Goal: Check status: Check status

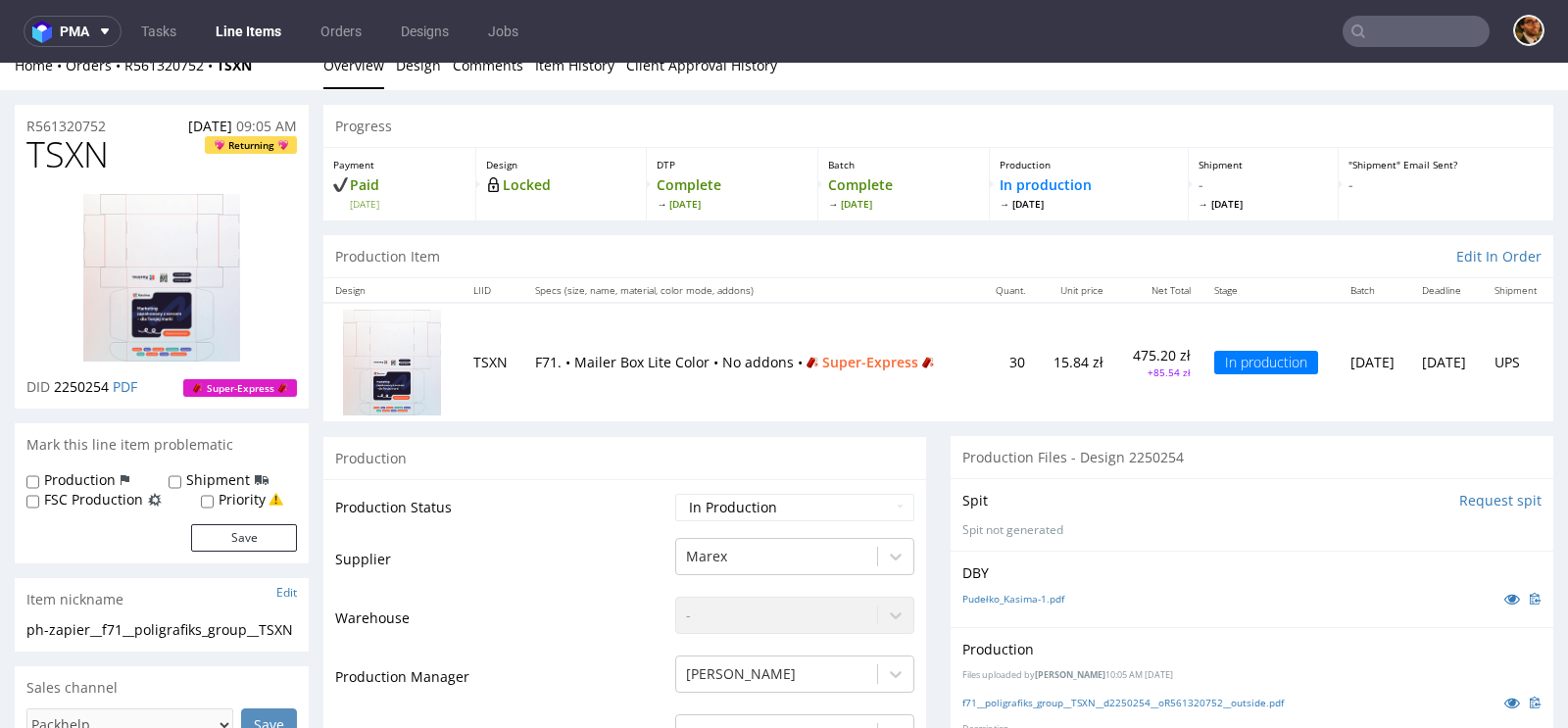
scroll to position [18, 0]
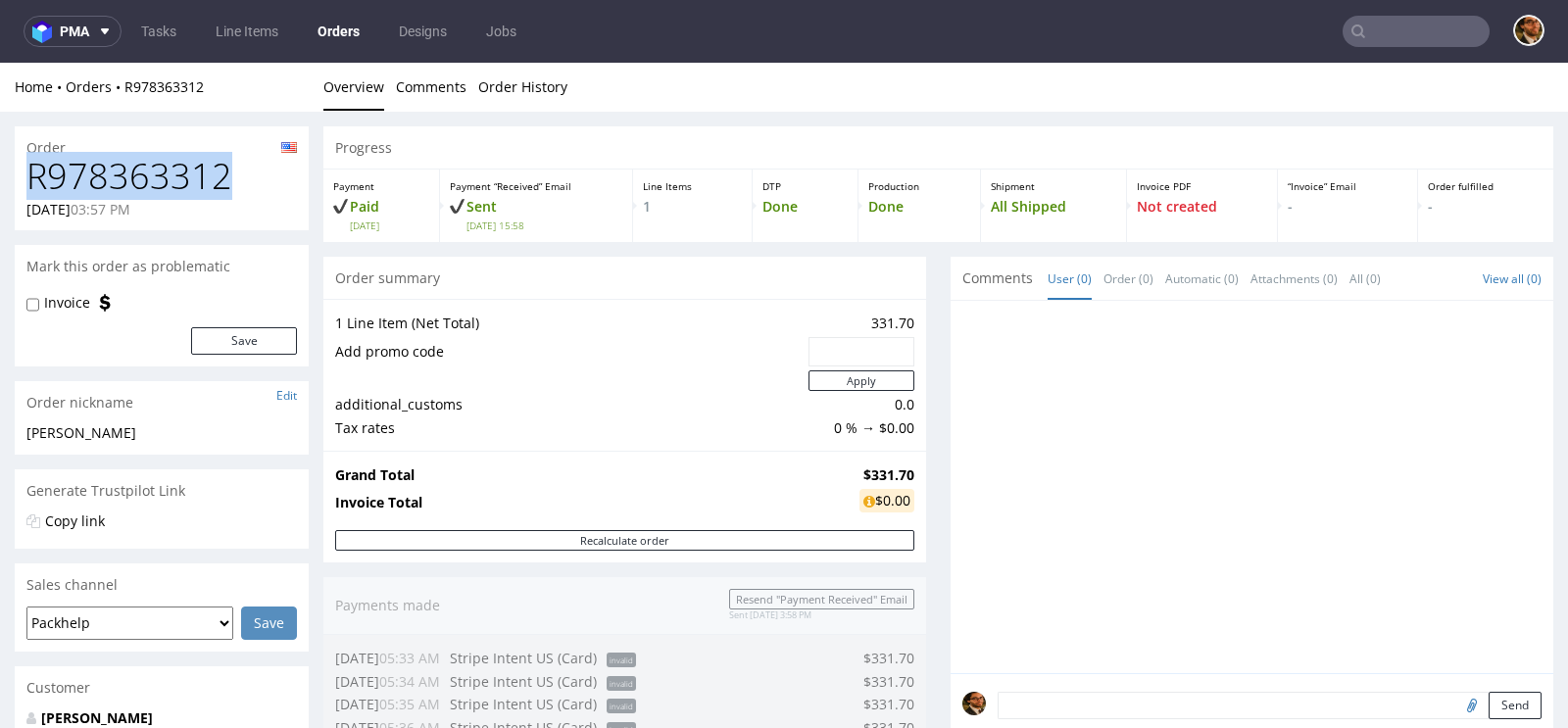
drag, startPoint x: 231, startPoint y: 178, endPoint x: 27, endPoint y: 186, distance: 204.2
click at [27, 186] on h1 "R978363312" at bounding box center [161, 177] width 270 height 39
copy h1 "R978363312"
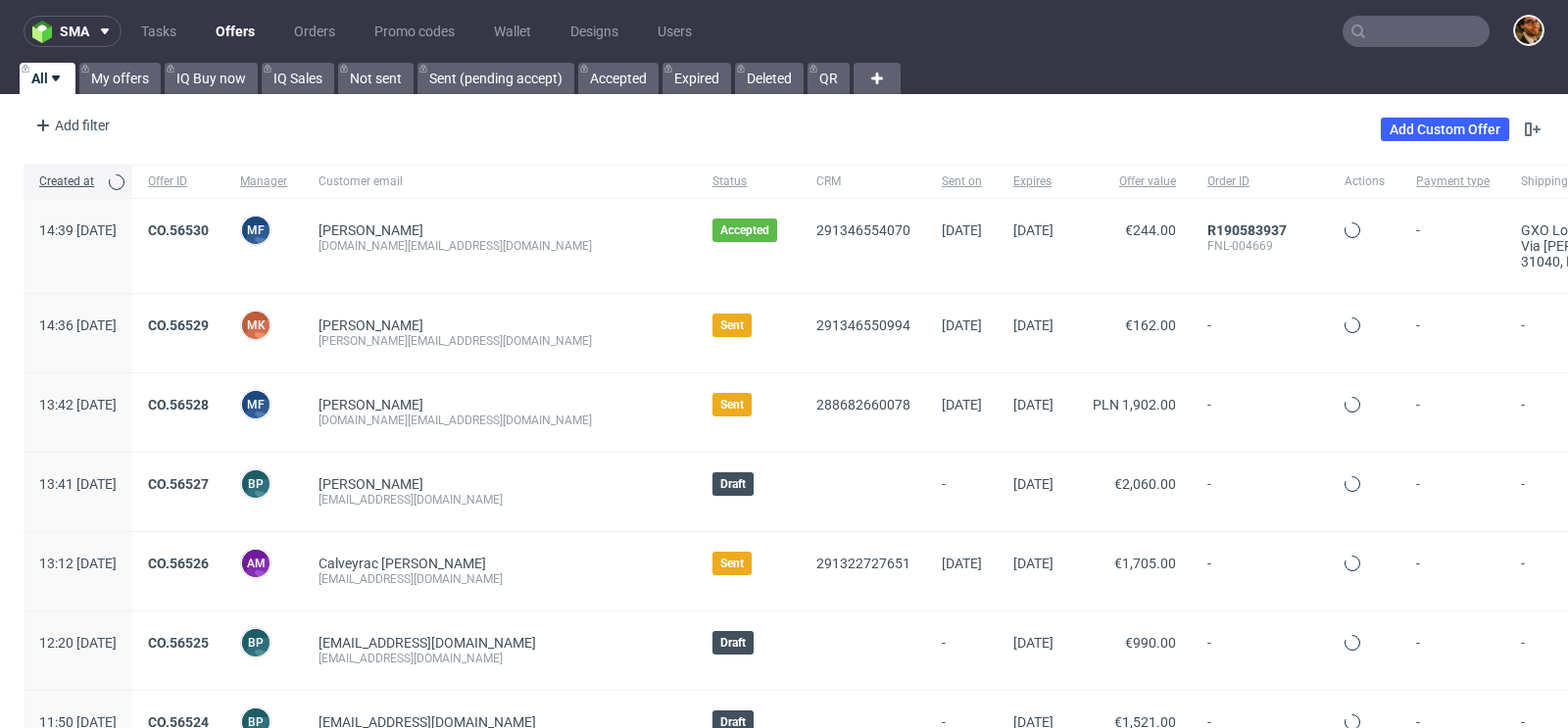
click at [1358, 21] on input "text" at bounding box center [1417, 31] width 147 height 31
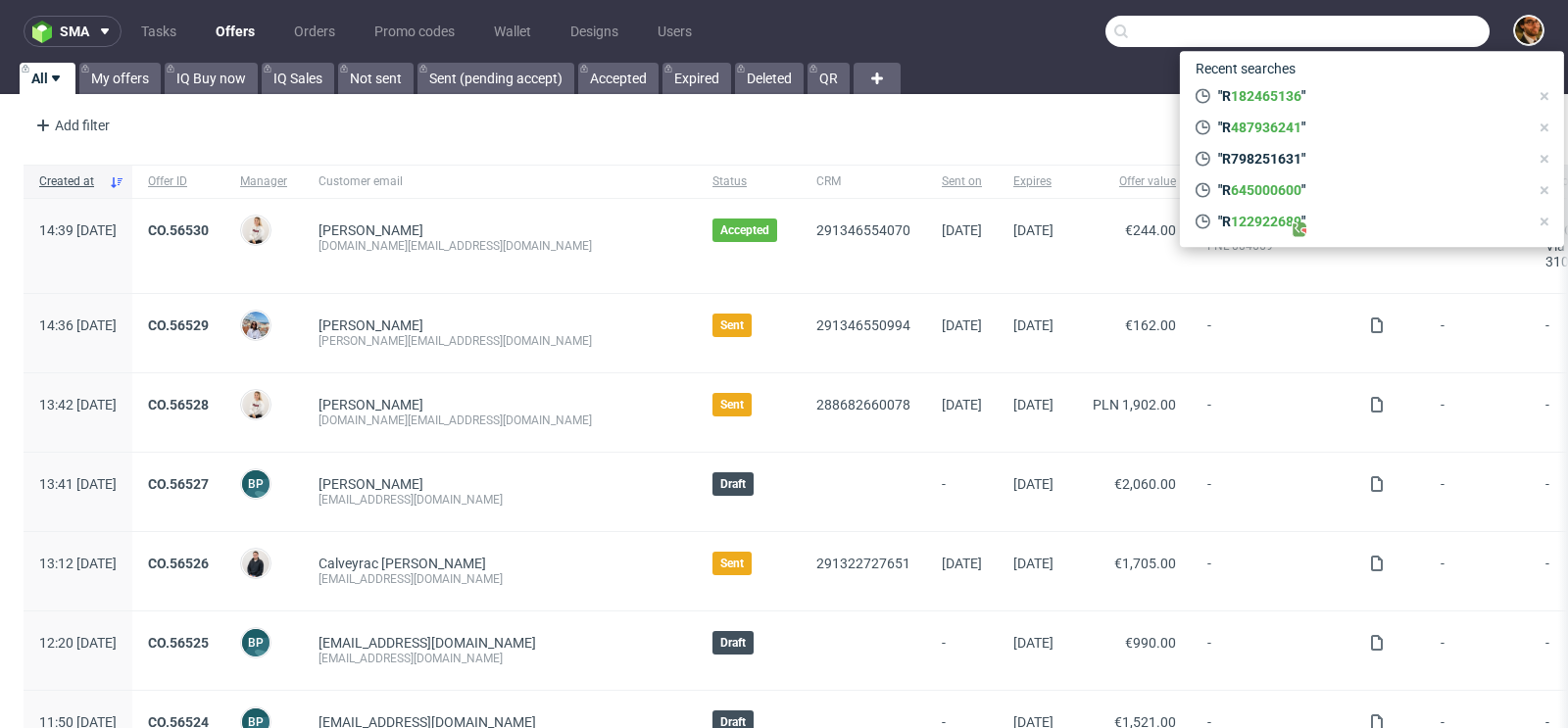
paste input "R645000600"
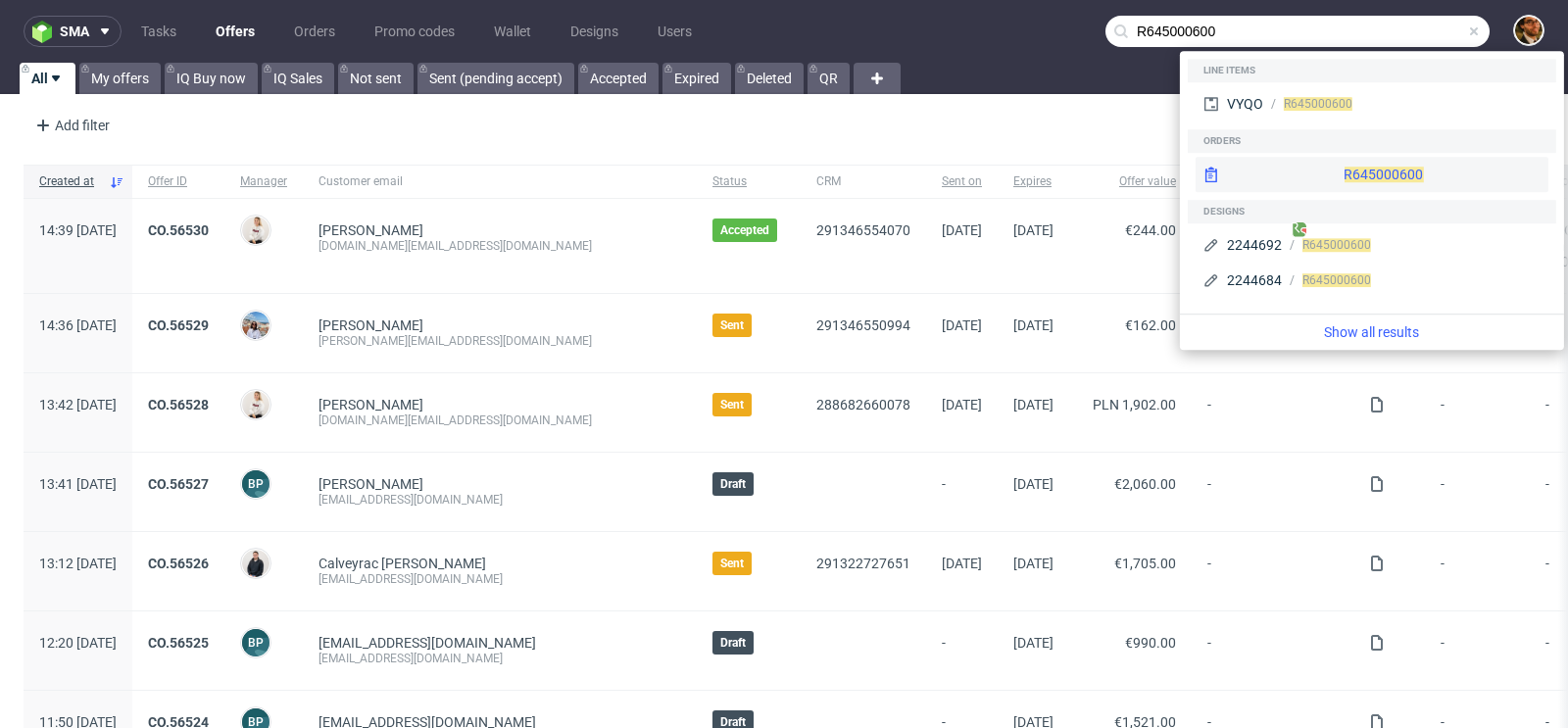
type input "R645000600"
click at [1339, 176] on div "R645000600" at bounding box center [1371, 175] width 353 height 35
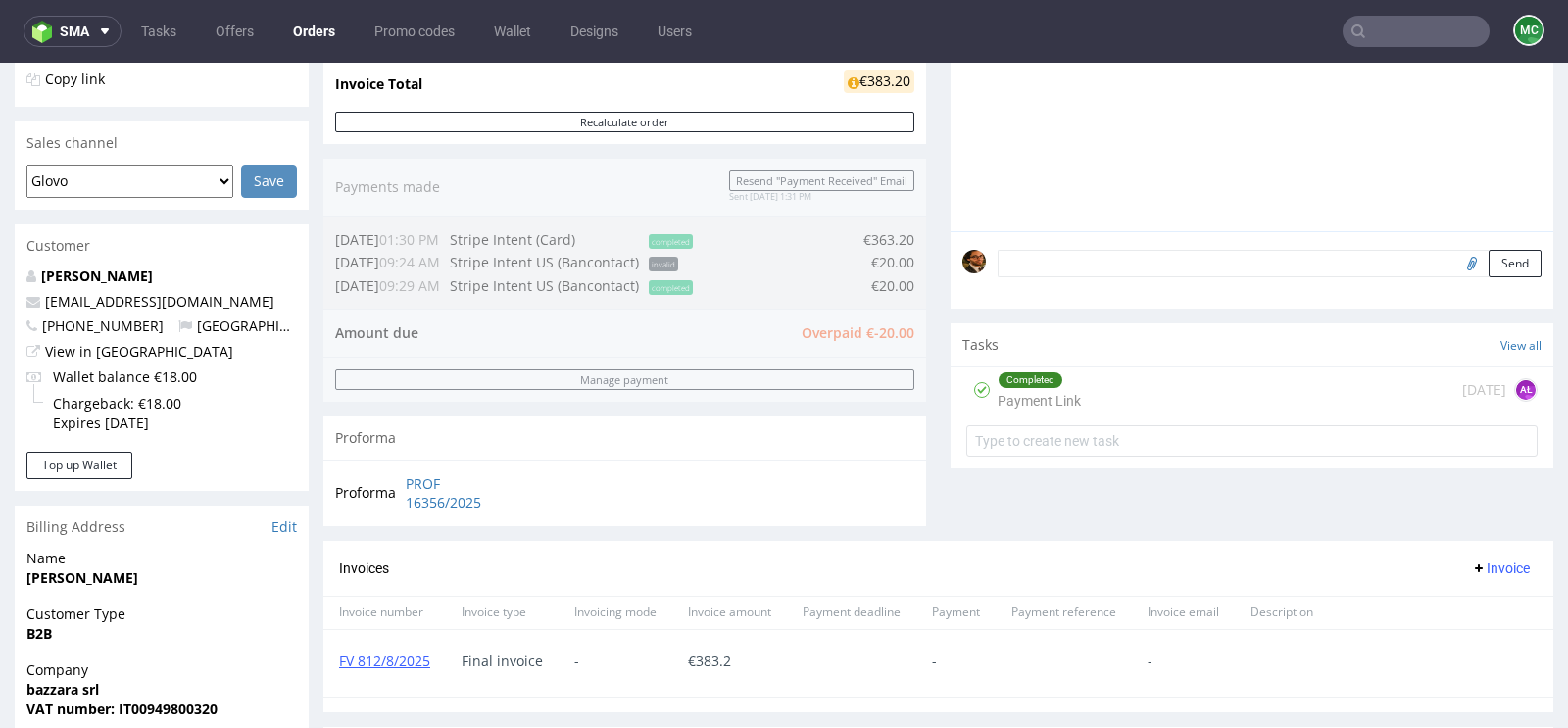
scroll to position [387, 0]
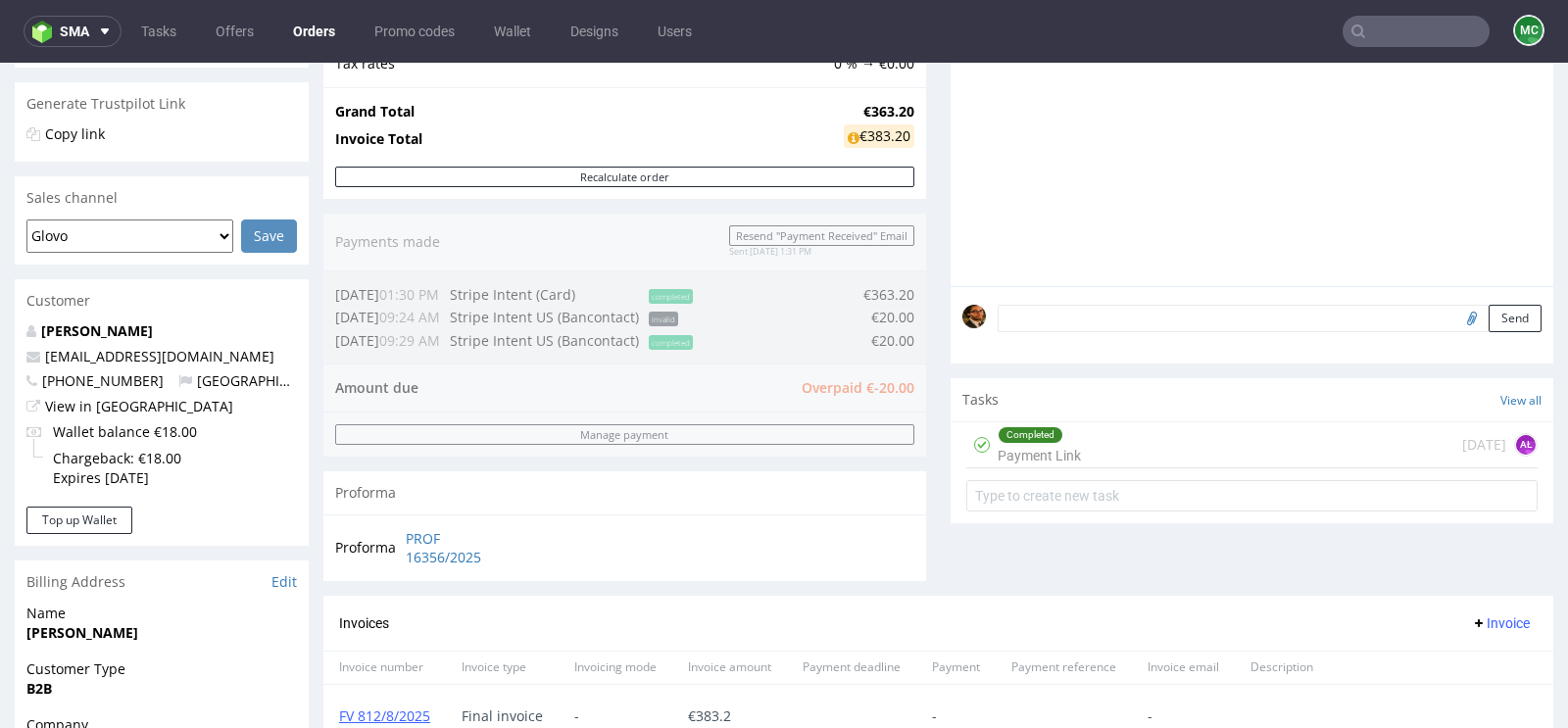
click at [1074, 450] on div "Completed Payment Link 13 days ago AŁ" at bounding box center [1251, 445] width 571 height 46
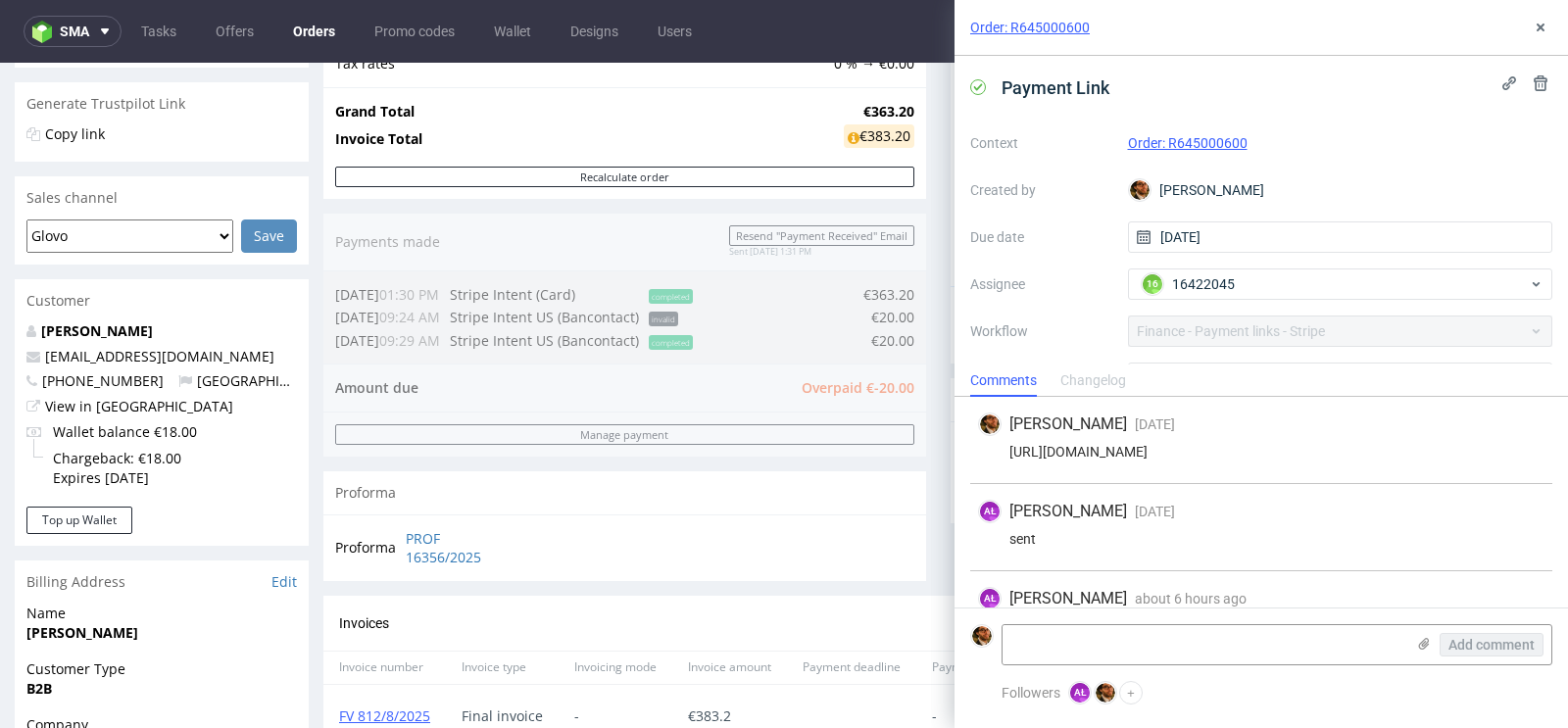
scroll to position [134, 0]
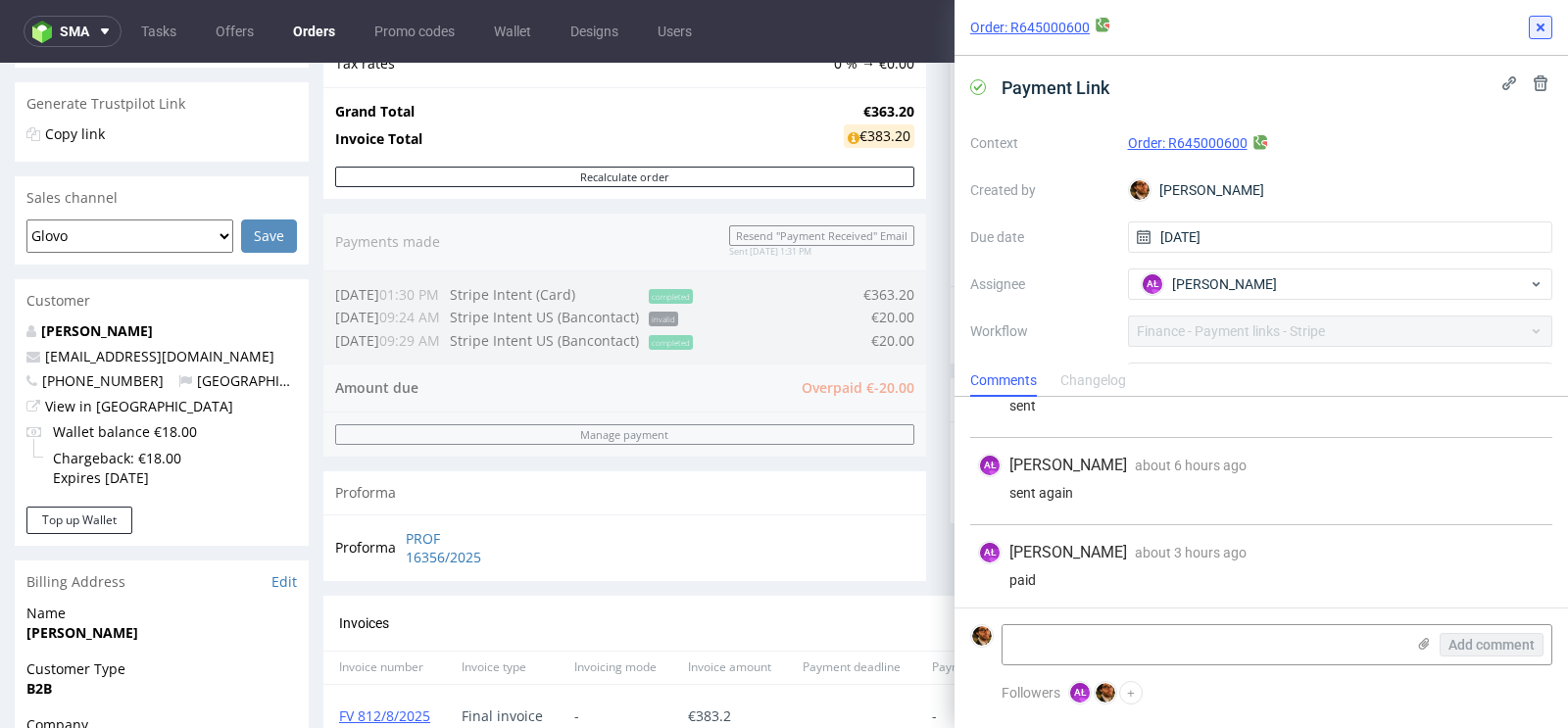
click at [1535, 32] on icon at bounding box center [1540, 28] width 16 height 16
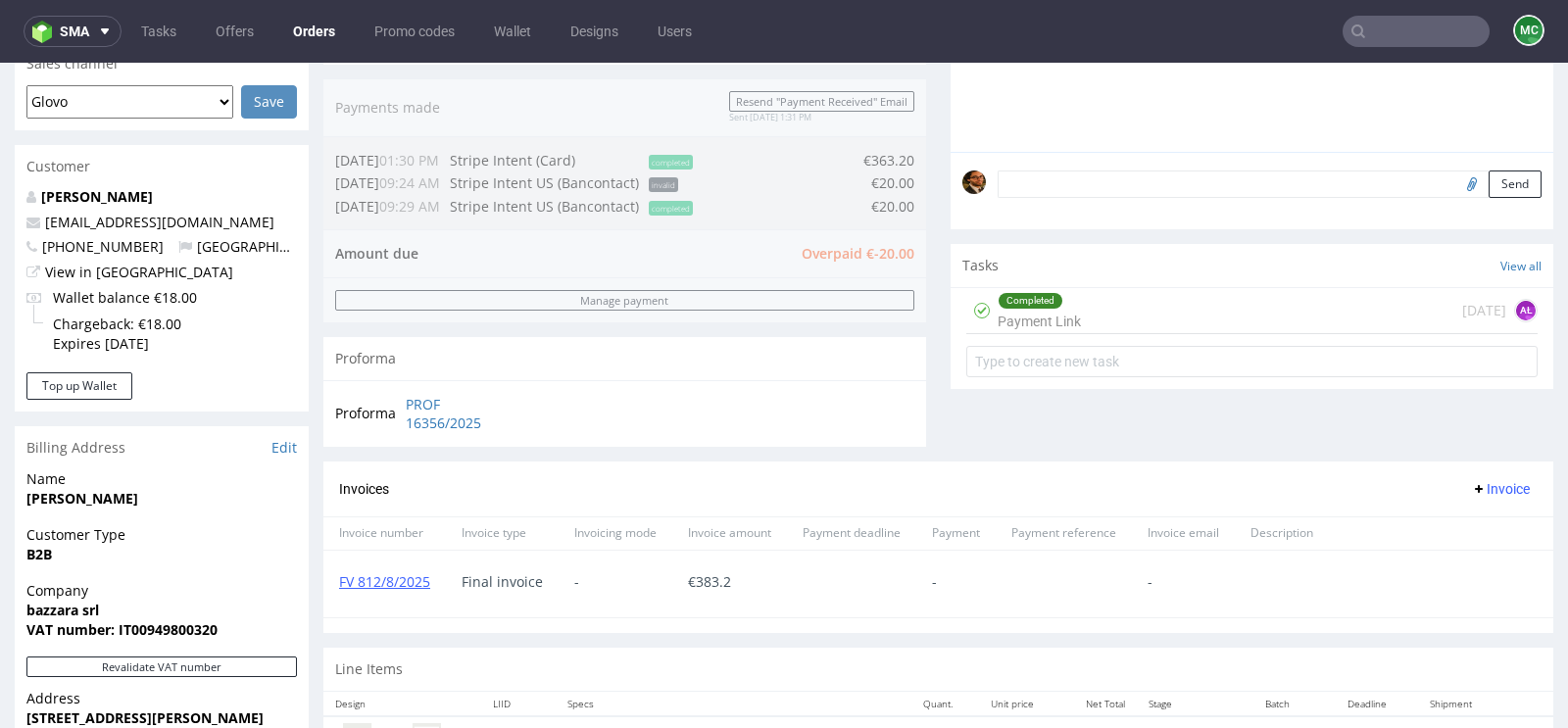
scroll to position [531, 0]
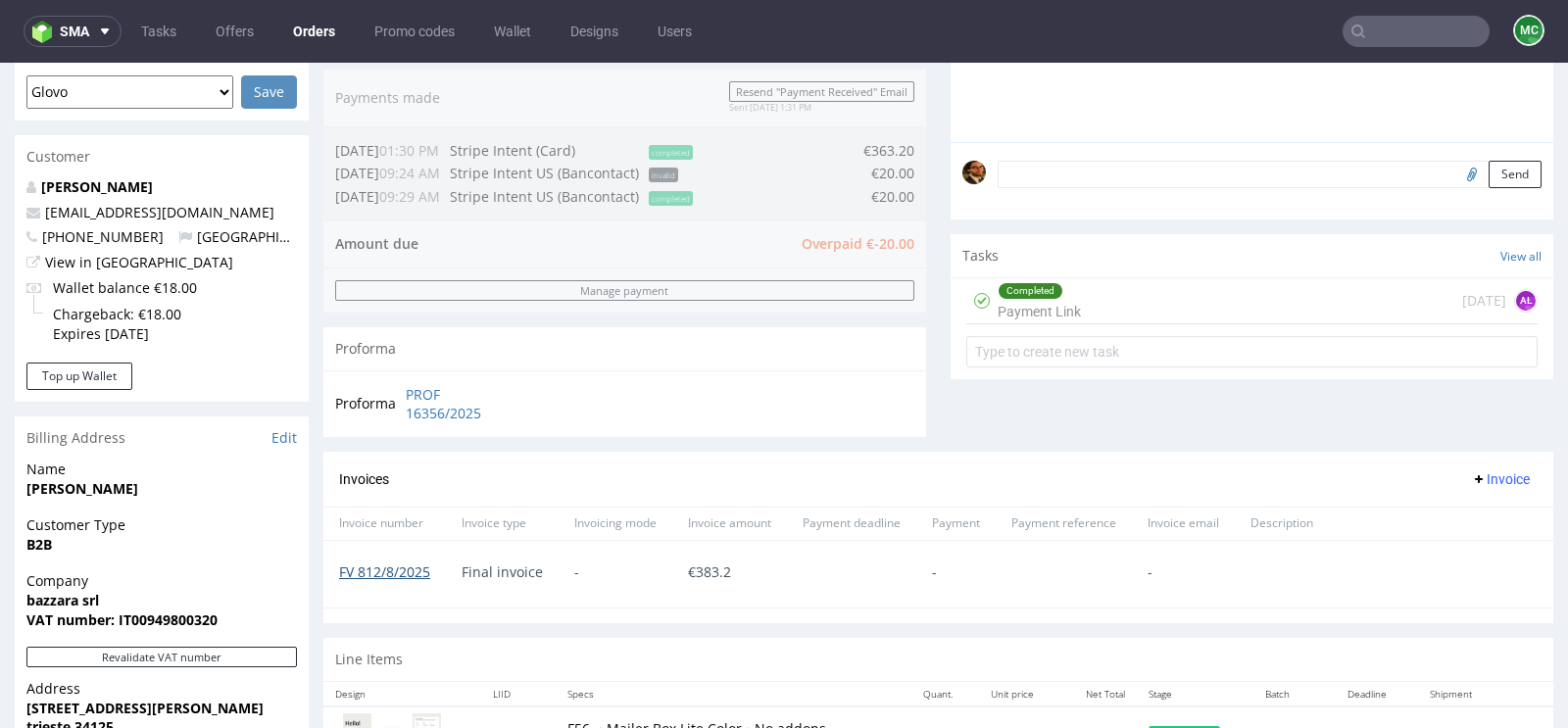
click at [376, 575] on link "FV 812/8/2025" at bounding box center [384, 571] width 91 height 19
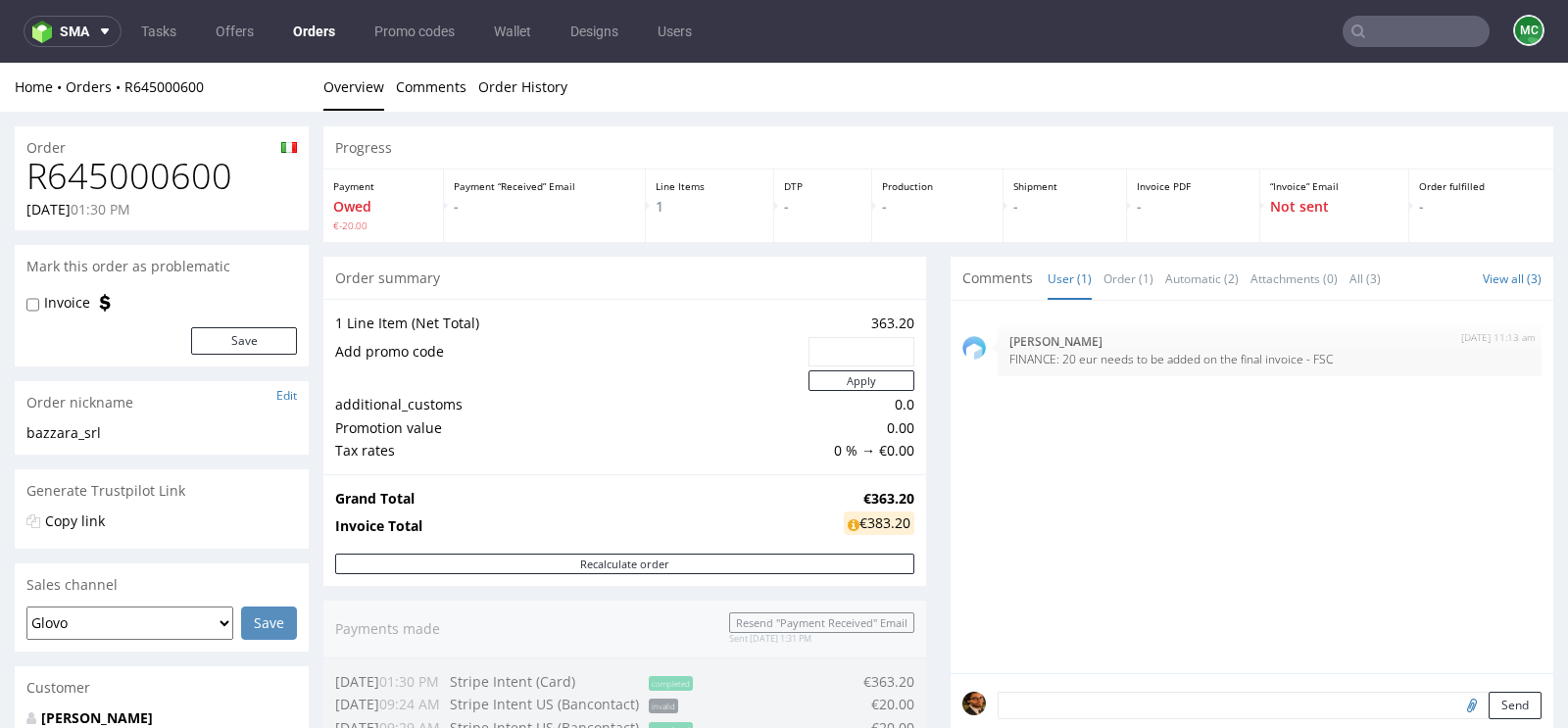
scroll to position [886, 0]
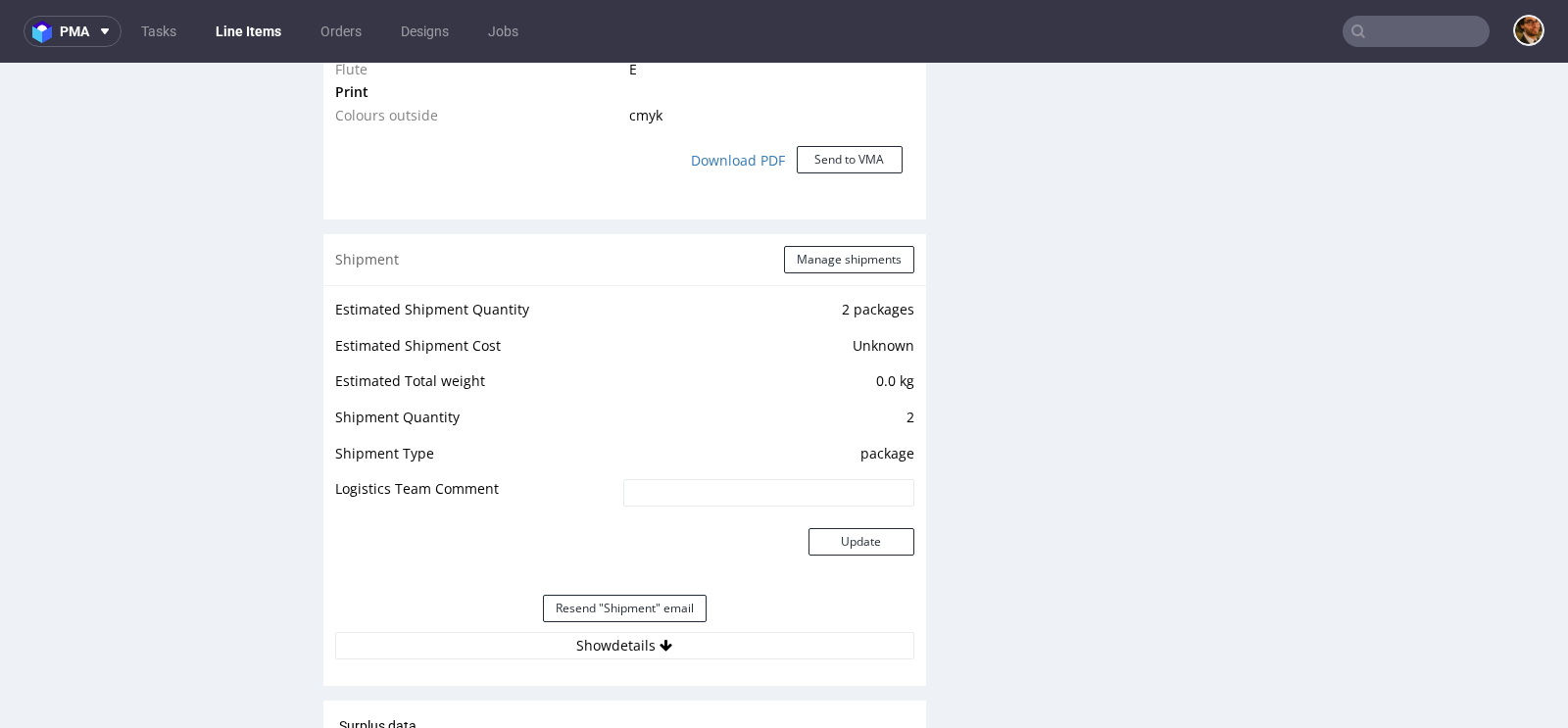
scroll to position [1936, 0]
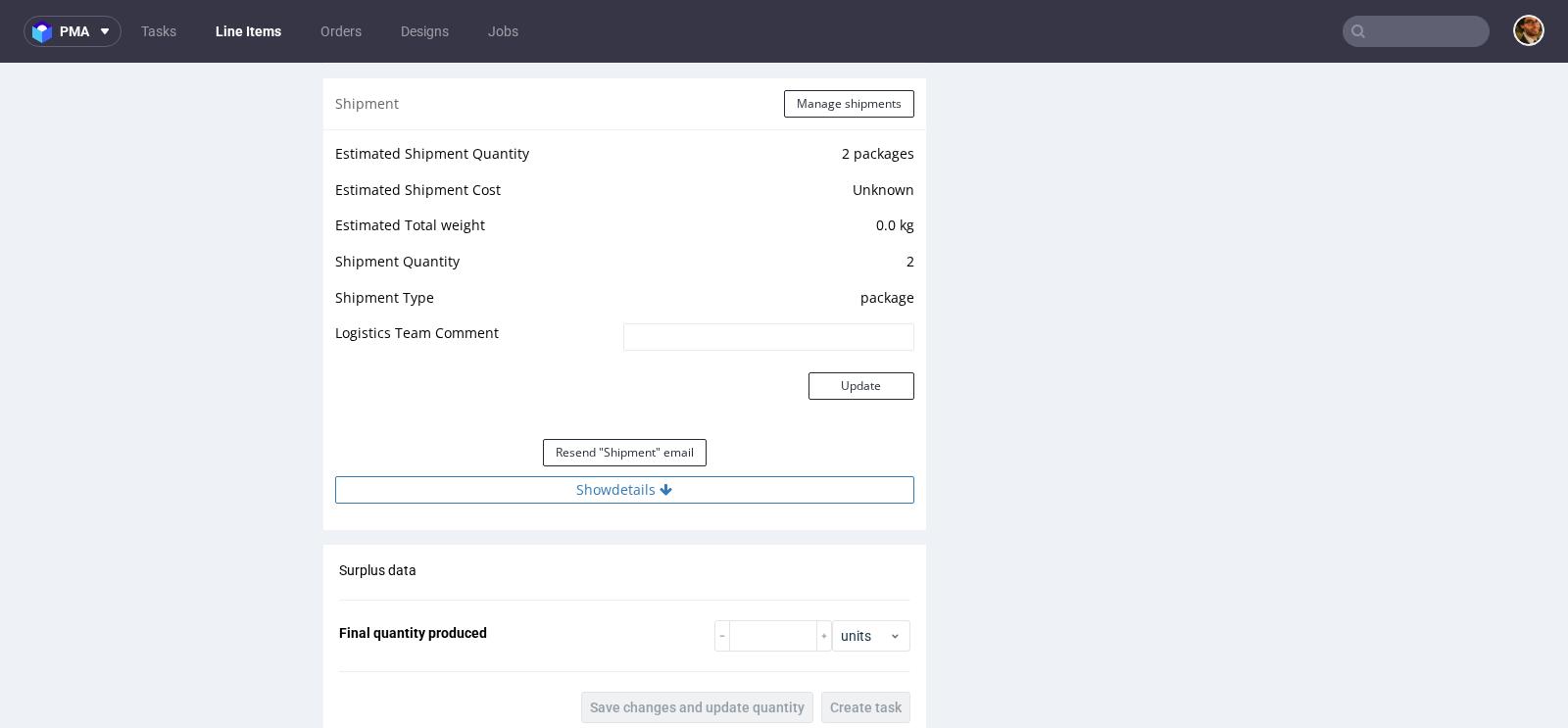
click at [651, 487] on button "Show details" at bounding box center [624, 489] width 579 height 28
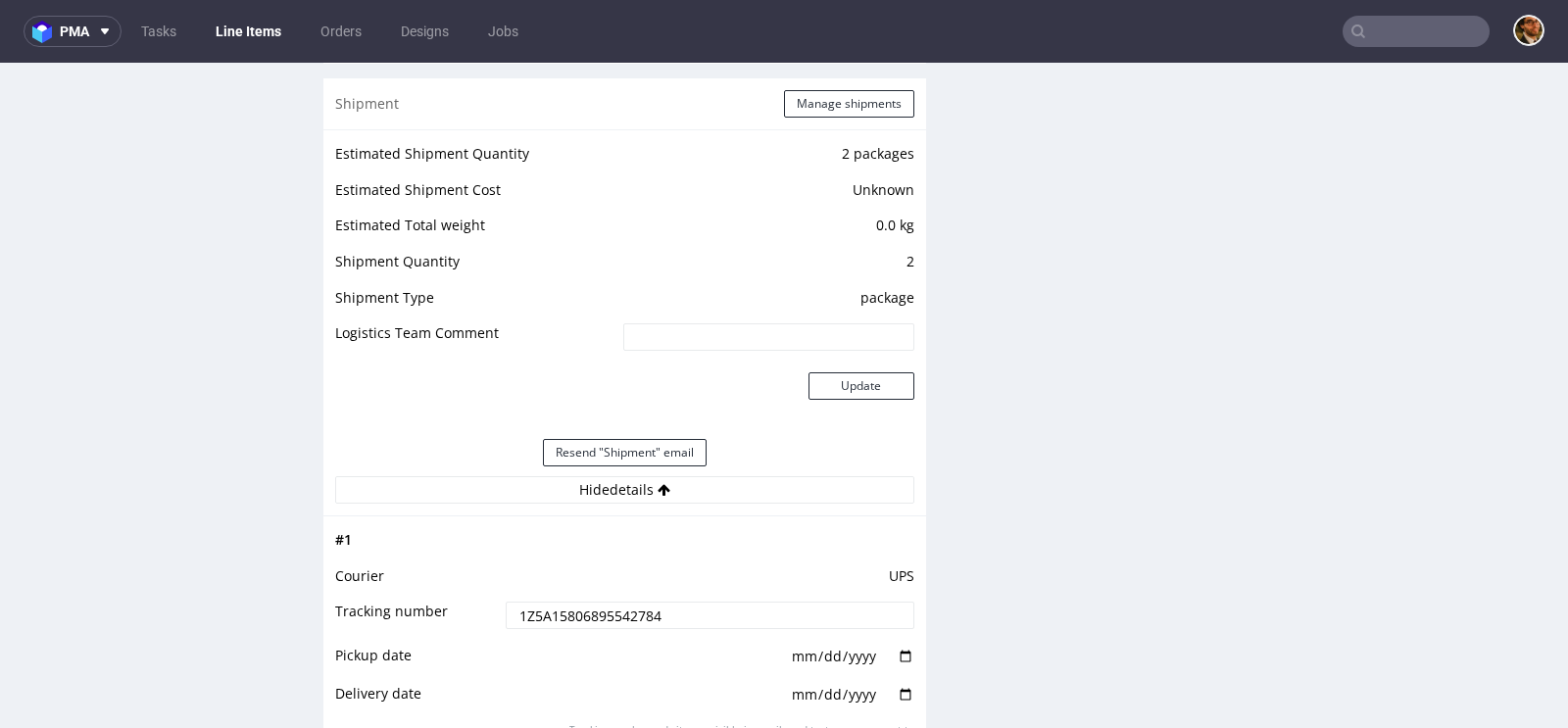
scroll to position [2049, 0]
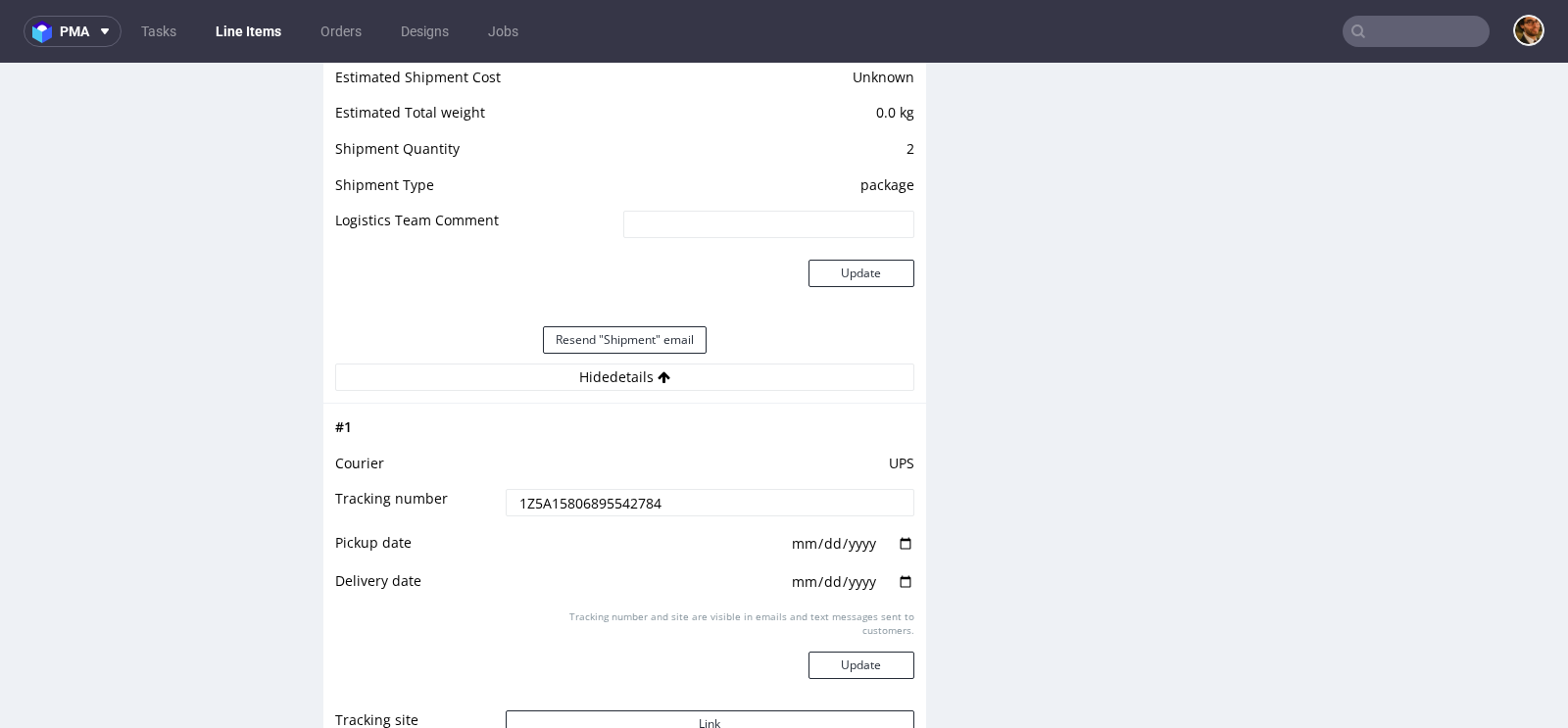
drag, startPoint x: 684, startPoint y: 504, endPoint x: 459, endPoint y: 481, distance: 226.2
click at [459, 481] on tbody "# 1 Courier UPS Tracking number 1Z5A15806895542784 Pickup date [DATE] Delivery …" at bounding box center [624, 584] width 579 height 336
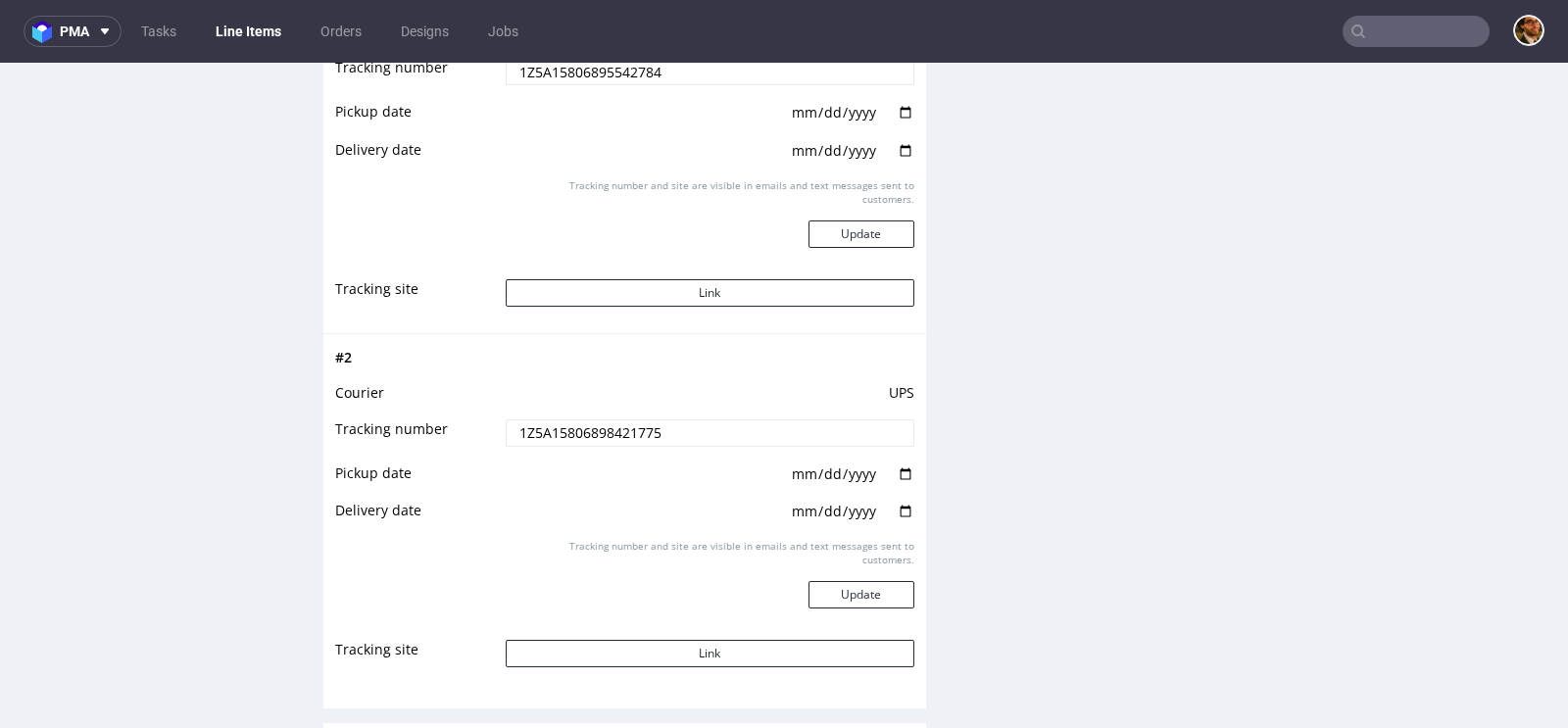
scroll to position [2558, 0]
